Goal: Task Accomplishment & Management: Manage account settings

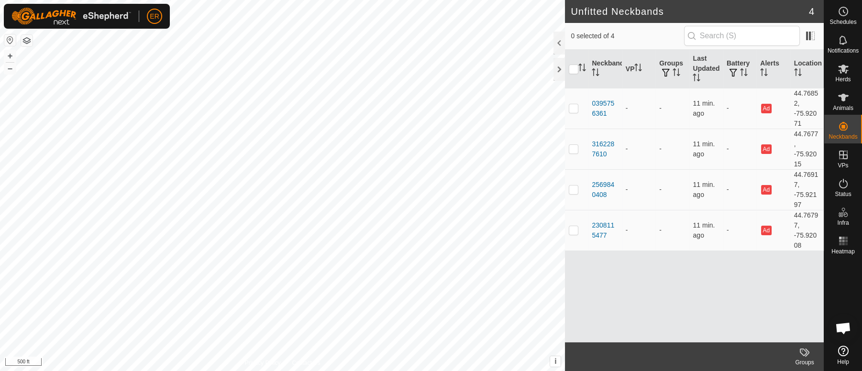
scroll to position [8374, 0]
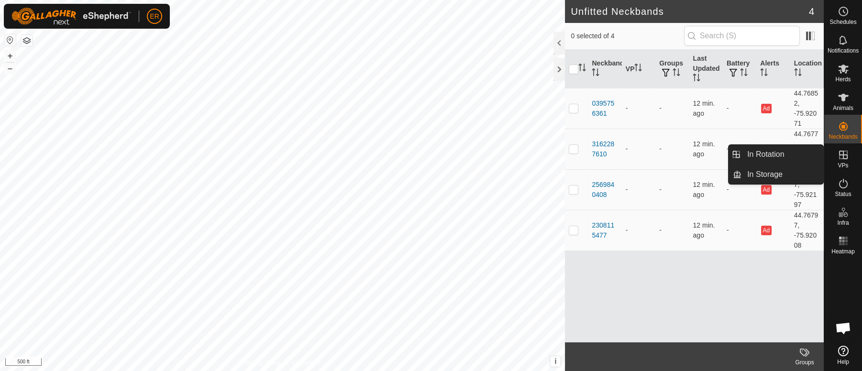
click at [843, 155] on icon at bounding box center [844, 155] width 9 height 9
click at [791, 147] on link "In Rotation" at bounding box center [783, 154] width 82 height 19
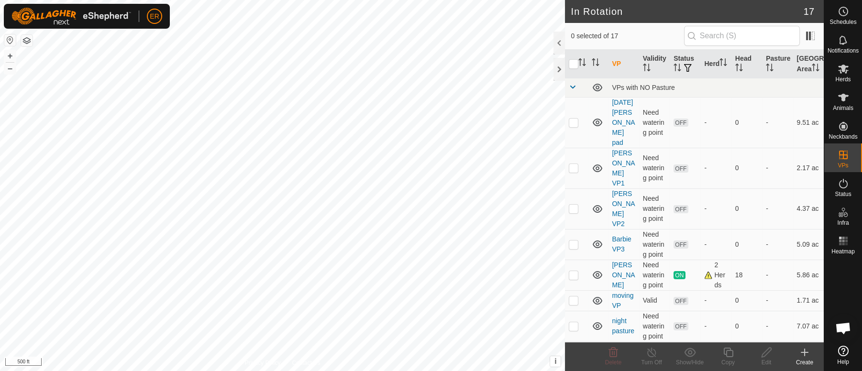
click at [802, 353] on icon at bounding box center [805, 353] width 7 height 0
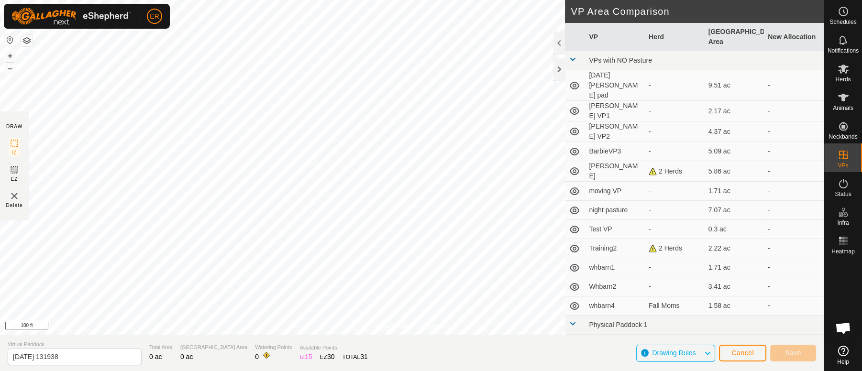
click at [482, 336] on section "Virtual Paddock 2025-09-28 131938 Total Area 0 ac Grazing Area 0 ac Watering Po…" at bounding box center [412, 353] width 824 height 36
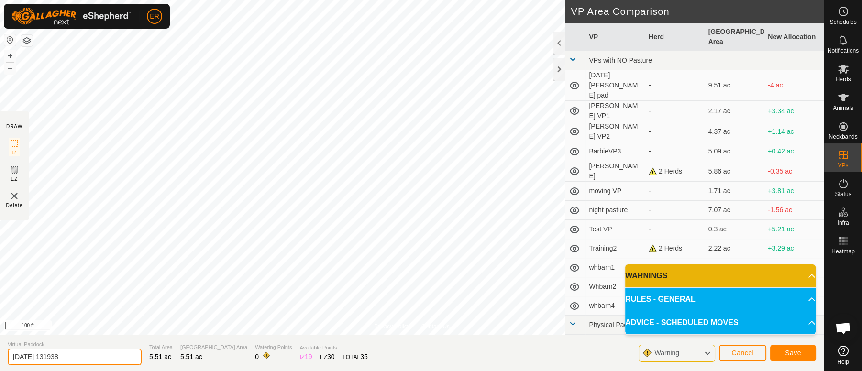
click at [78, 358] on input "2025-09-28 131938" at bounding box center [75, 357] width 134 height 17
type input "2"
type input "Bakers 1"
click at [790, 351] on span "Save" at bounding box center [793, 353] width 16 height 8
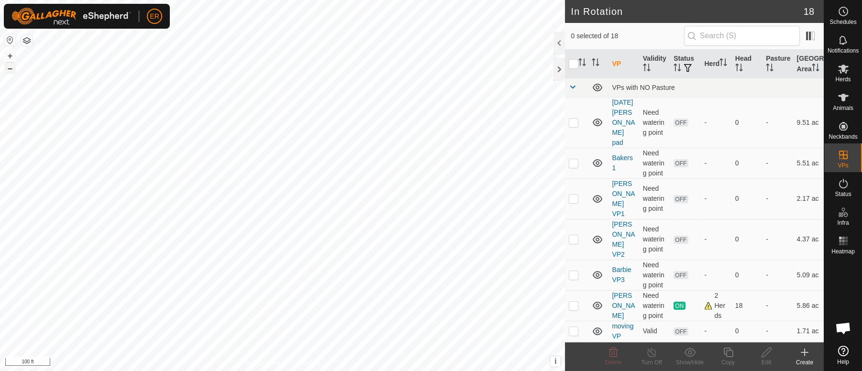
click at [11, 70] on button "–" at bounding box center [9, 68] width 11 height 11
checkbox input "true"
click at [769, 355] on icon at bounding box center [767, 352] width 12 height 11
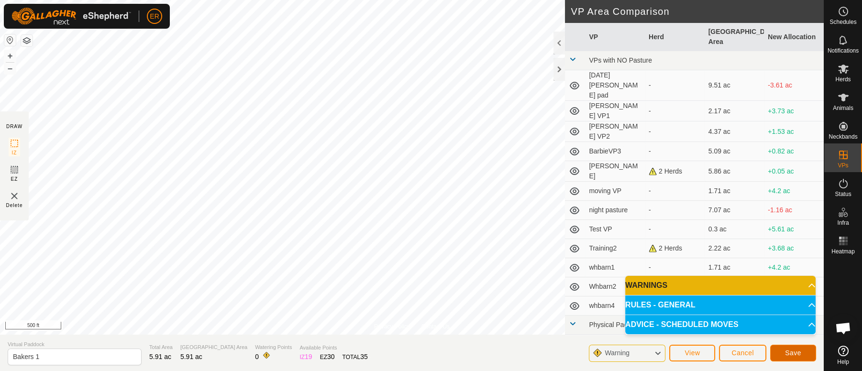
click at [785, 354] on span "Save" at bounding box center [793, 353] width 16 height 8
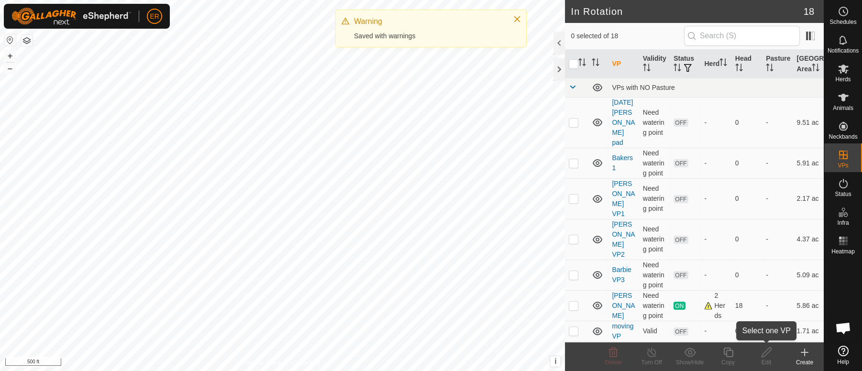
click at [785, 354] on edit-svg-icon at bounding box center [767, 352] width 38 height 11
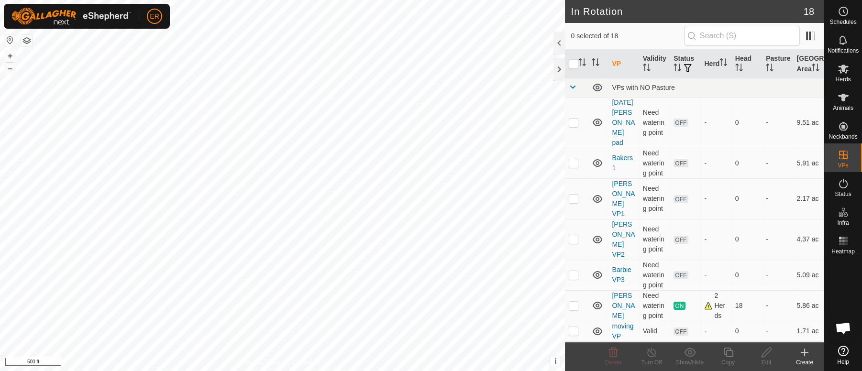
scroll to position [8374, 0]
